Goal: Task Accomplishment & Management: Use online tool/utility

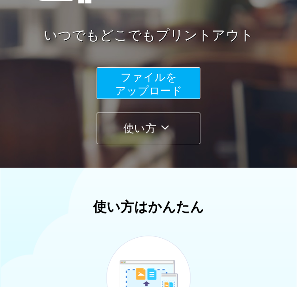
scroll to position [146, 0]
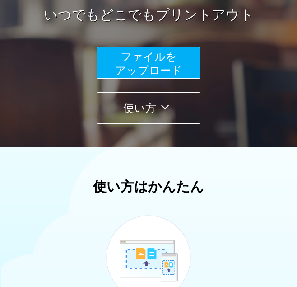
click at [165, 70] on span "ファイルを ​​アップロード" at bounding box center [148, 64] width 67 height 26
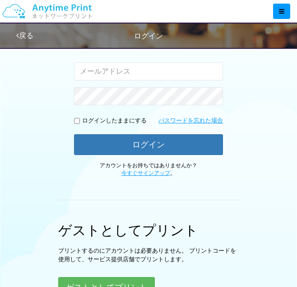
type input "[EMAIL_ADDRESS][DOMAIN_NAME]"
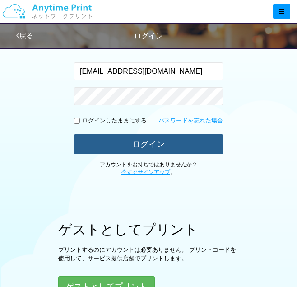
click at [179, 148] on button "ログイン" at bounding box center [148, 144] width 149 height 20
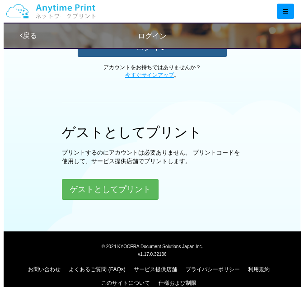
scroll to position [258, 0]
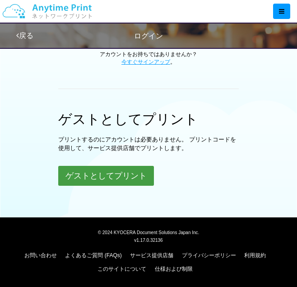
click at [115, 178] on button "ゲストとしてプリント" at bounding box center [106, 176] width 96 height 20
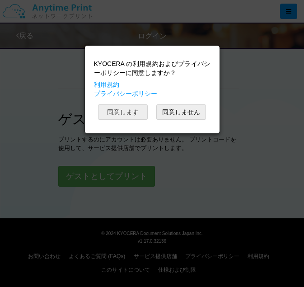
click at [126, 113] on button "同意します" at bounding box center [123, 111] width 50 height 15
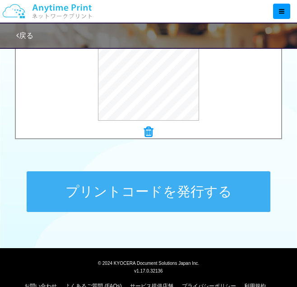
scroll to position [386, 0]
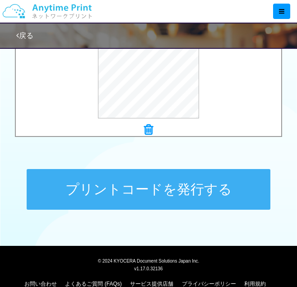
click at [204, 192] on button "プリントコードを発行する" at bounding box center [149, 189] width 244 height 41
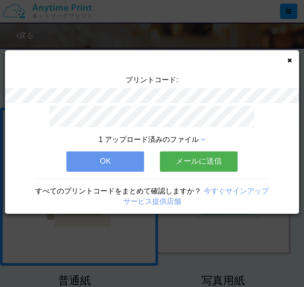
click at [119, 153] on button "OK" at bounding box center [105, 161] width 78 height 20
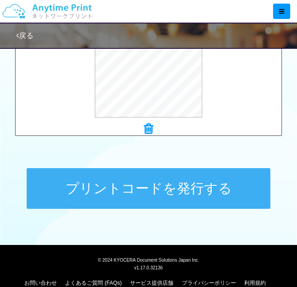
scroll to position [388, 0]
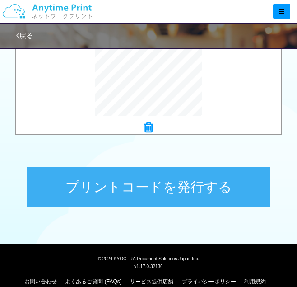
click at [186, 196] on button "プリントコードを発行する" at bounding box center [149, 187] width 244 height 41
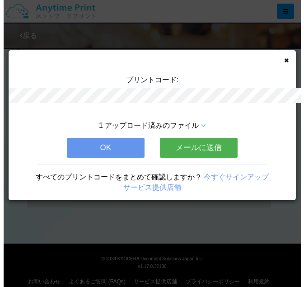
scroll to position [0, 0]
